Goal: Task Accomplishment & Management: Manage account settings

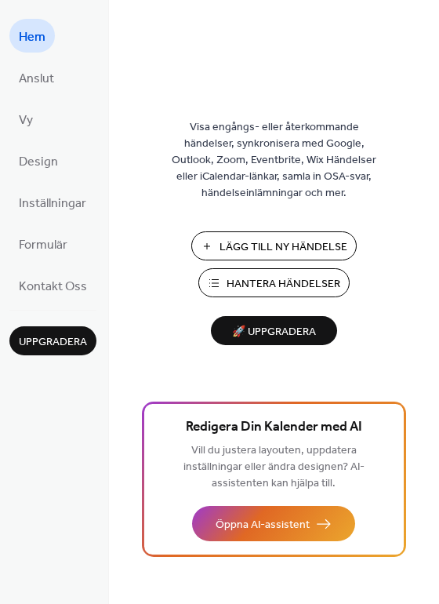
click at [237, 277] on span "Hantera Händelser" at bounding box center [284, 284] width 114 height 16
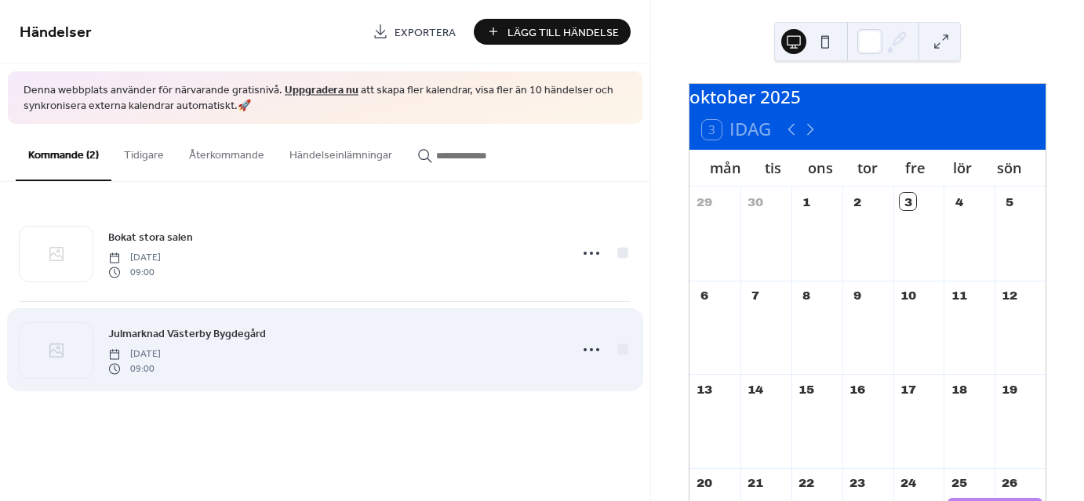
click at [314, 333] on div "Julmarknad Västerby Bygdegård [DATE] 09:00" at bounding box center [334, 350] width 452 height 50
click at [587, 347] on icon at bounding box center [591, 349] width 25 height 25
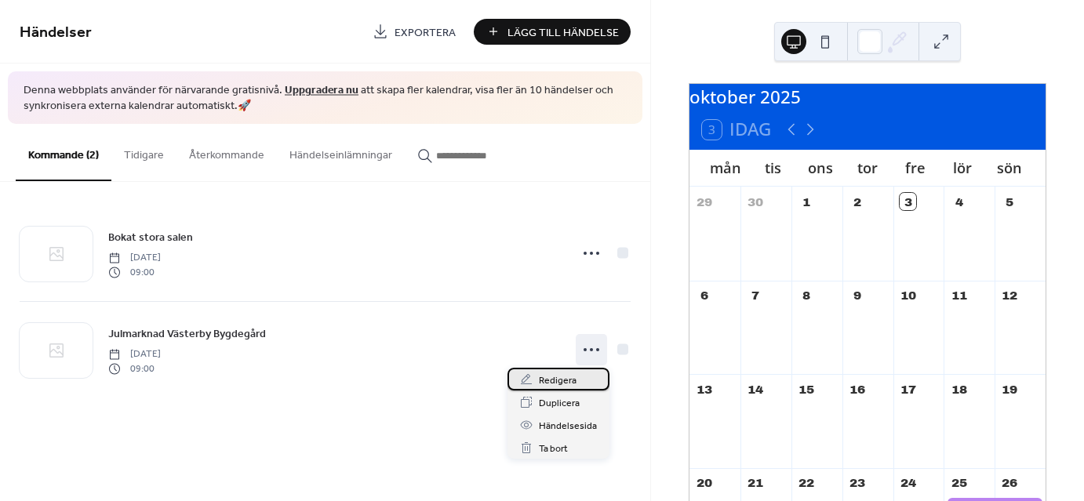
click at [555, 379] on span "Redigera" at bounding box center [558, 381] width 38 height 16
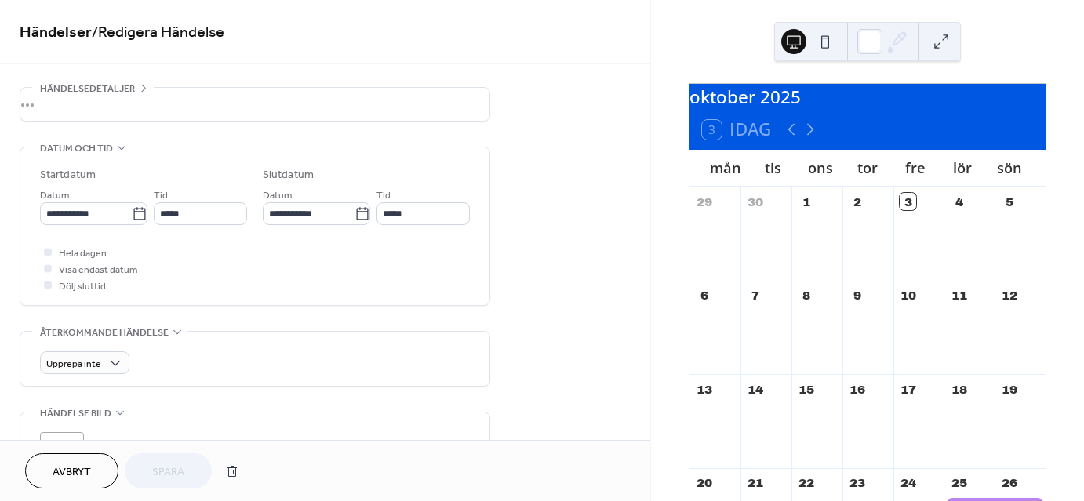
scroll to position [49, 0]
click at [129, 85] on span "Händelsedetaljer" at bounding box center [87, 89] width 95 height 16
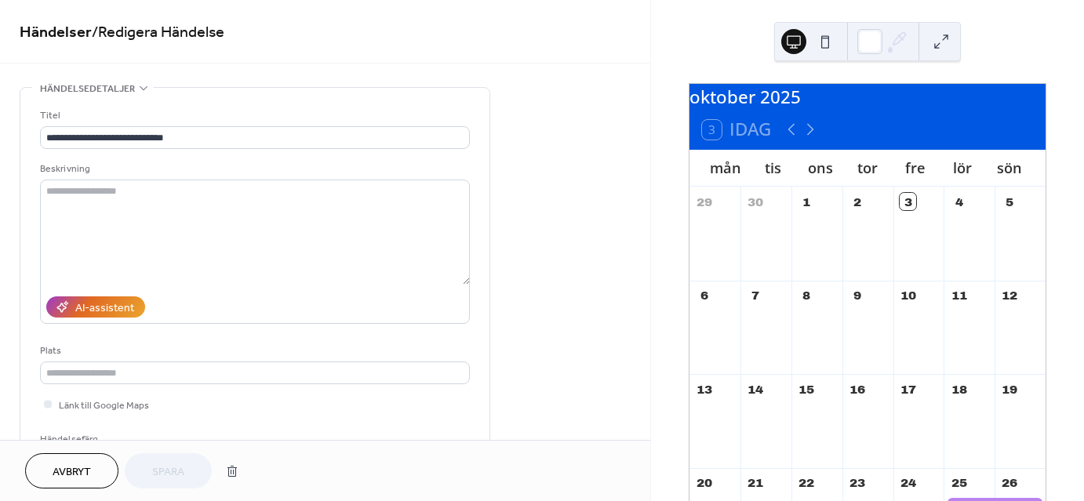
scroll to position [0, 0]
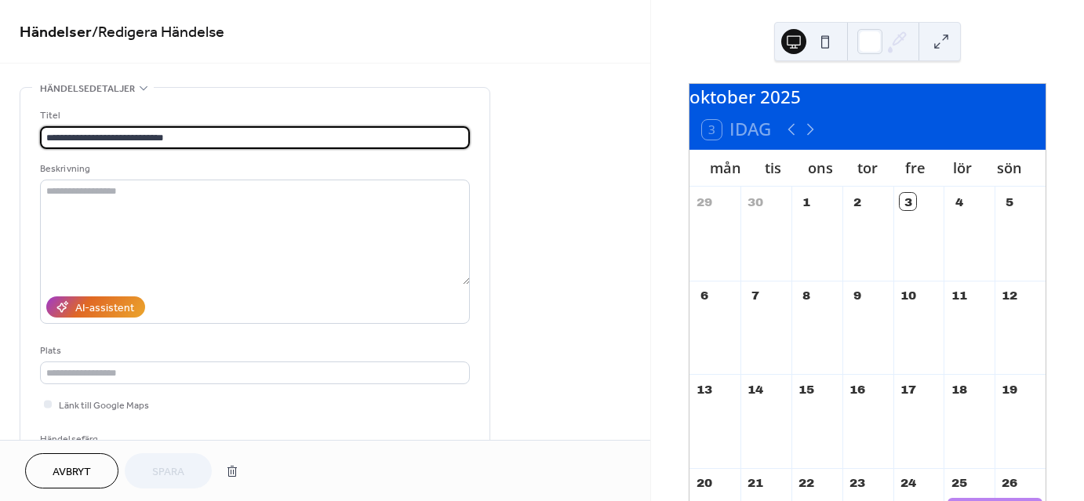
drag, startPoint x: 195, startPoint y: 142, endPoint x: 35, endPoint y: 129, distance: 160.6
click at [35, 129] on div "**********" at bounding box center [254, 286] width 469 height 397
drag, startPoint x: 128, startPoint y: 137, endPoint x: 112, endPoint y: 139, distance: 15.8
click at [112, 139] on input "**********" at bounding box center [255, 137] width 430 height 23
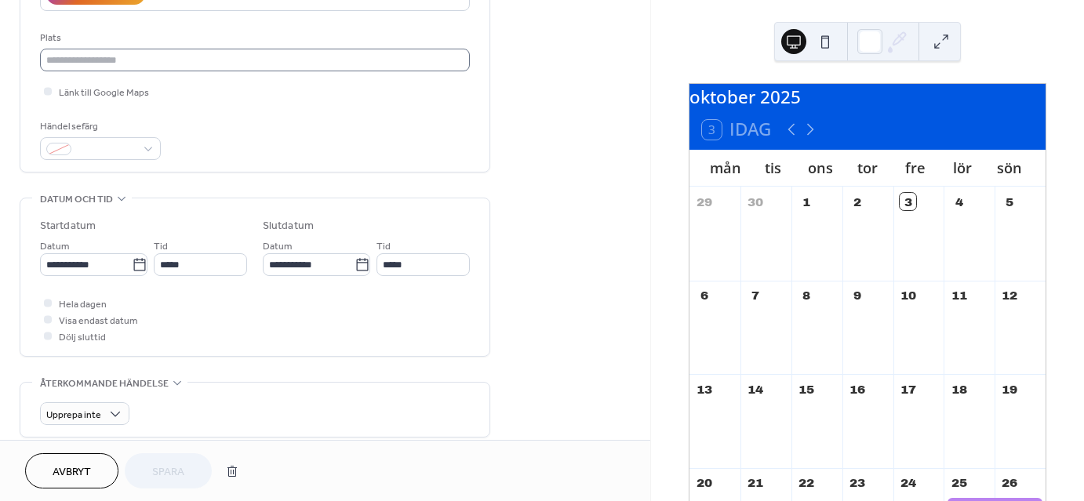
scroll to position [314, 0]
click at [151, 153] on div at bounding box center [100, 147] width 121 height 23
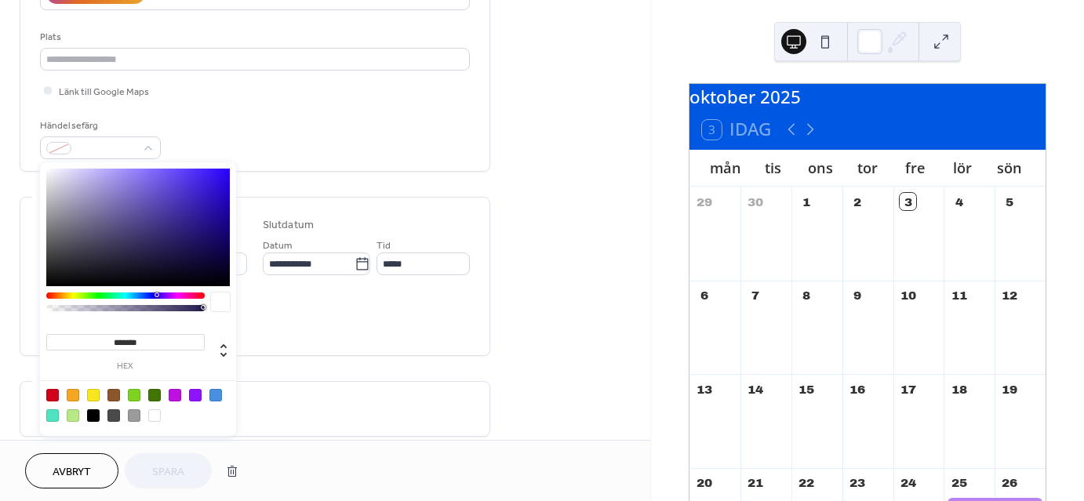
type input "*******"
click at [180, 190] on div at bounding box center [138, 228] width 184 height 118
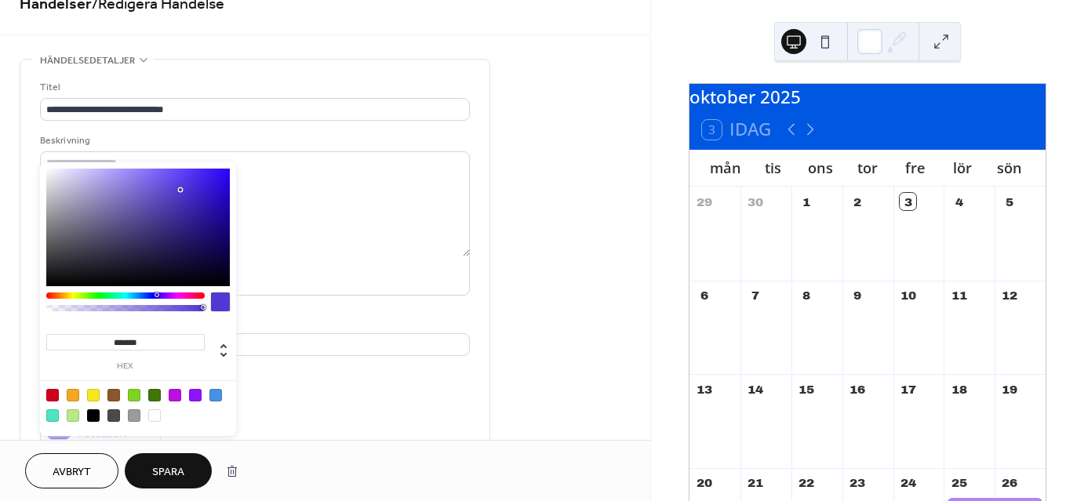
scroll to position [0, 0]
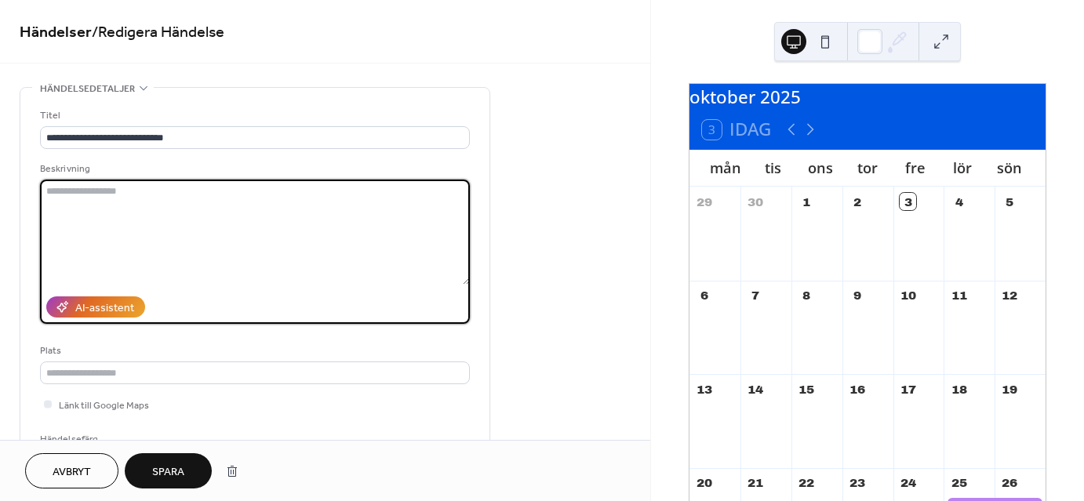
click at [273, 216] on textarea at bounding box center [255, 232] width 430 height 105
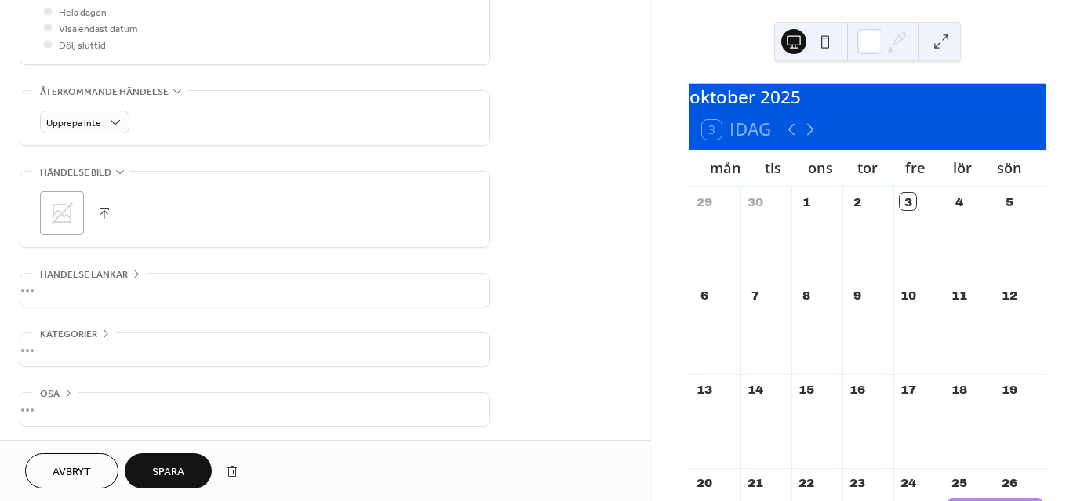
scroll to position [606, 0]
click at [64, 209] on icon at bounding box center [61, 212] width 25 height 25
click at [160, 465] on span "Spara" at bounding box center [168, 472] width 32 height 16
